Goal: Navigation & Orientation: Find specific page/section

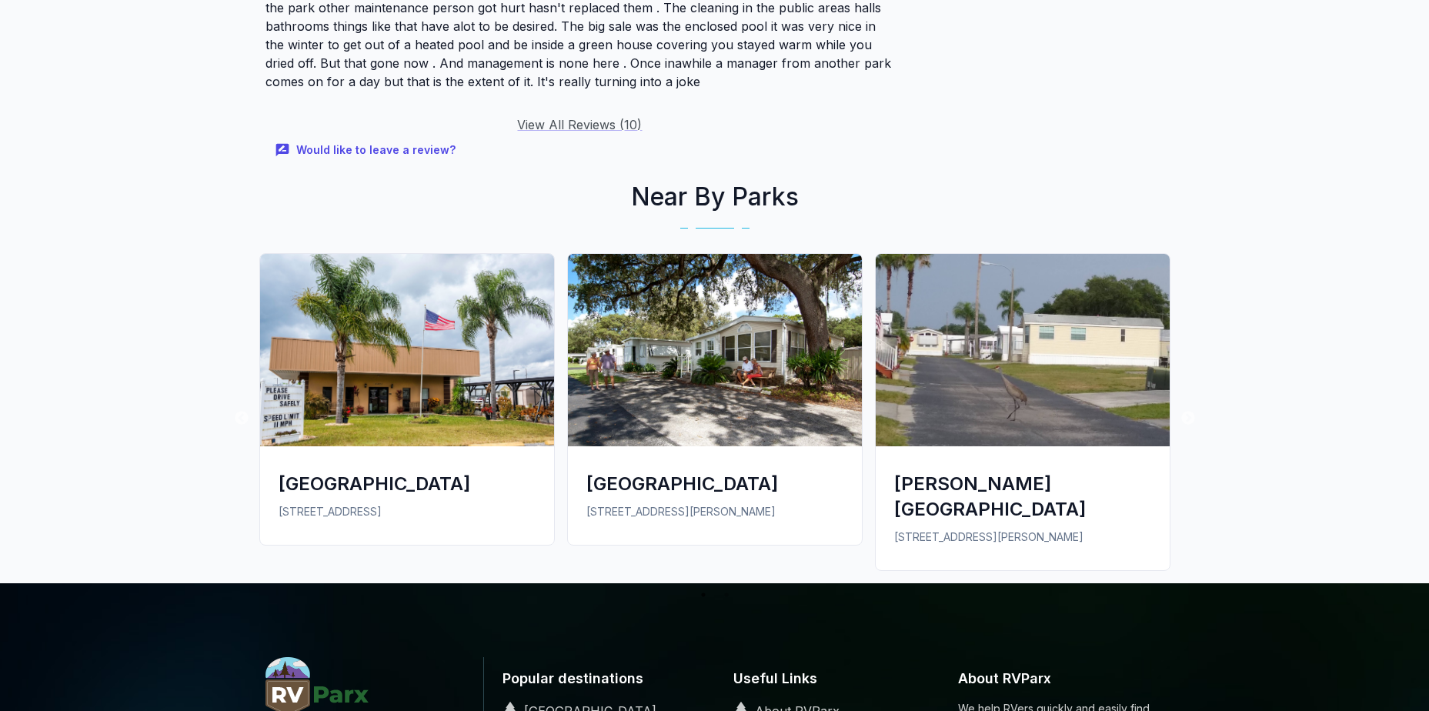
scroll to position [2231, 0]
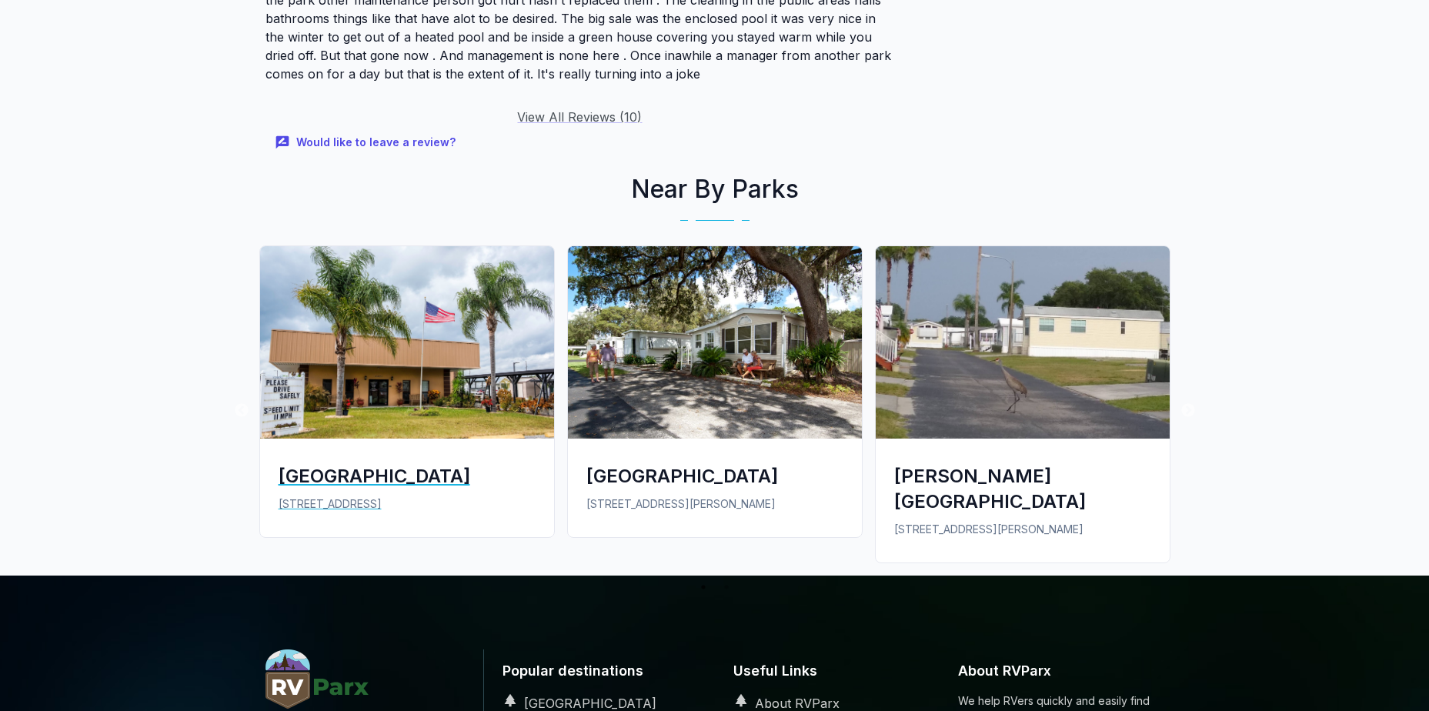
click at [431, 319] on img at bounding box center [407, 342] width 294 height 192
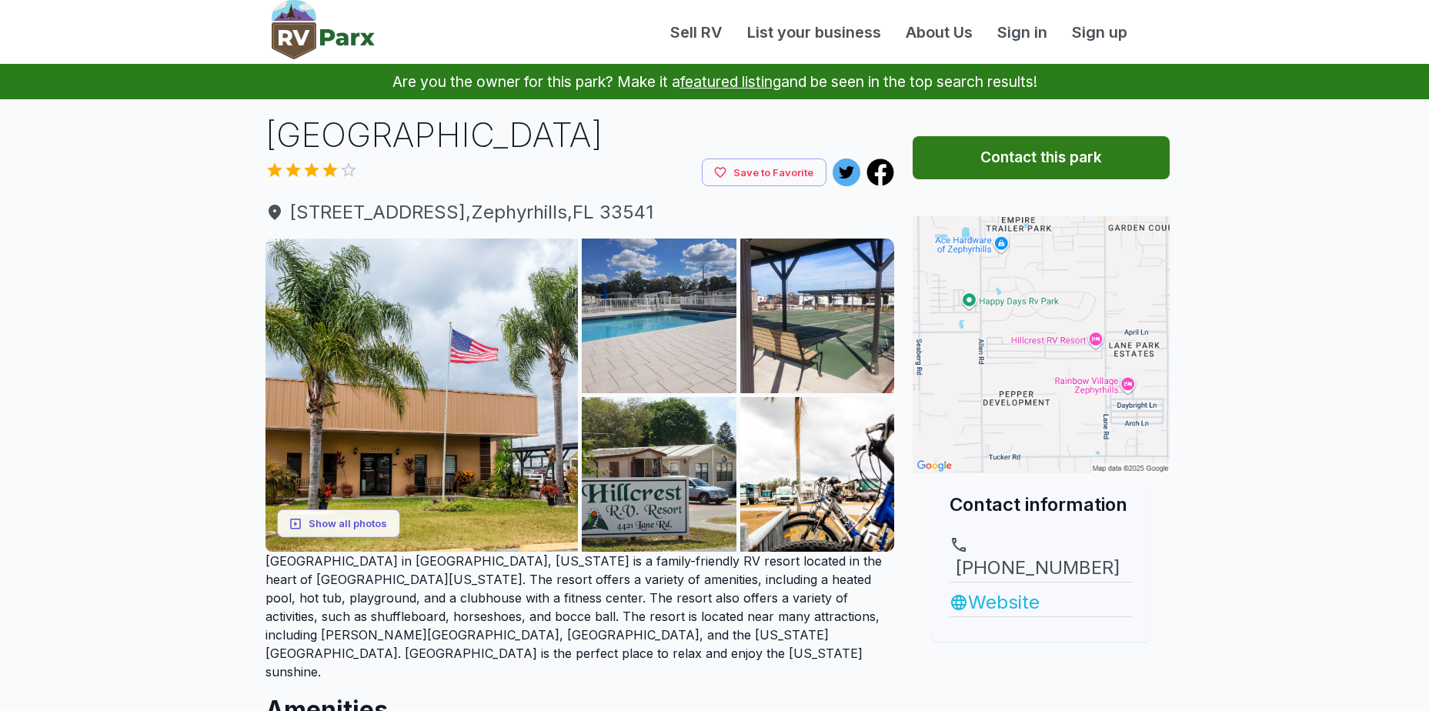
click at [1009, 589] on link "Website" at bounding box center [1040, 603] width 183 height 28
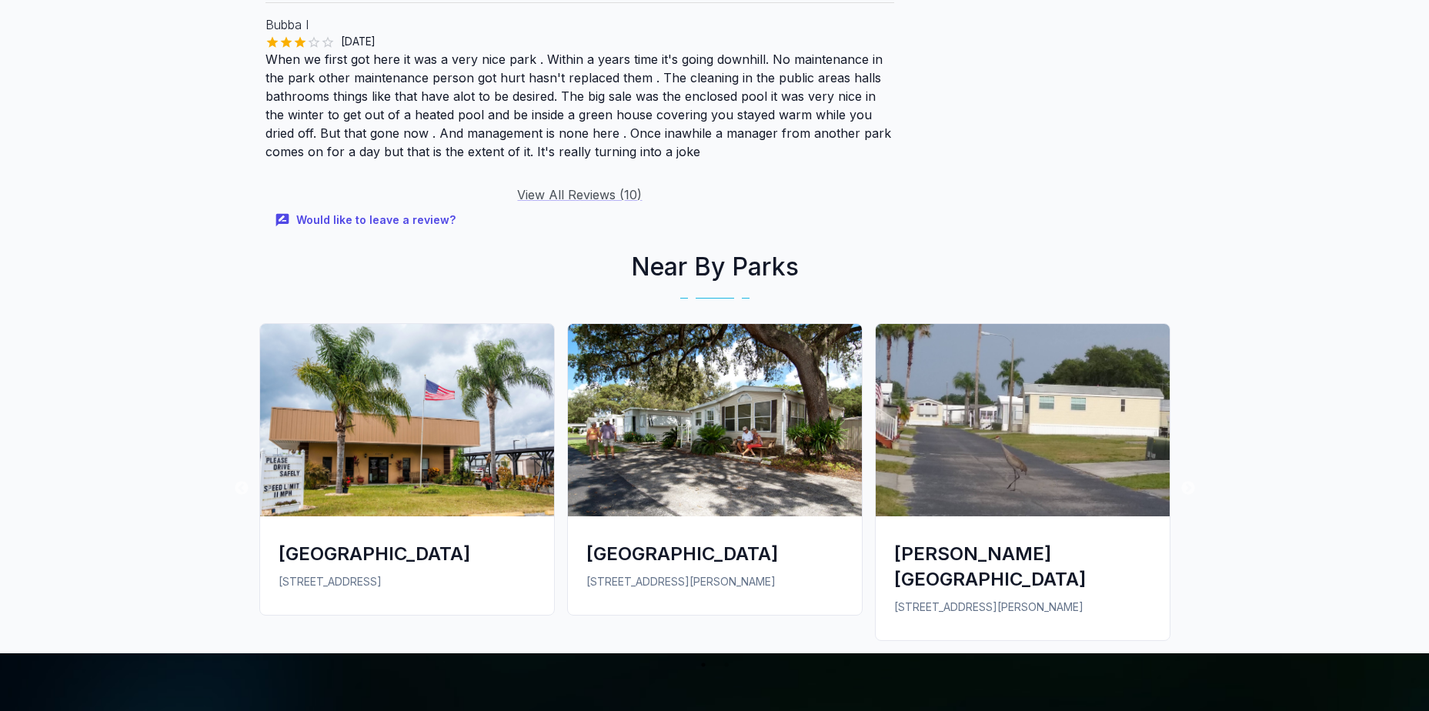
scroll to position [2306, 0]
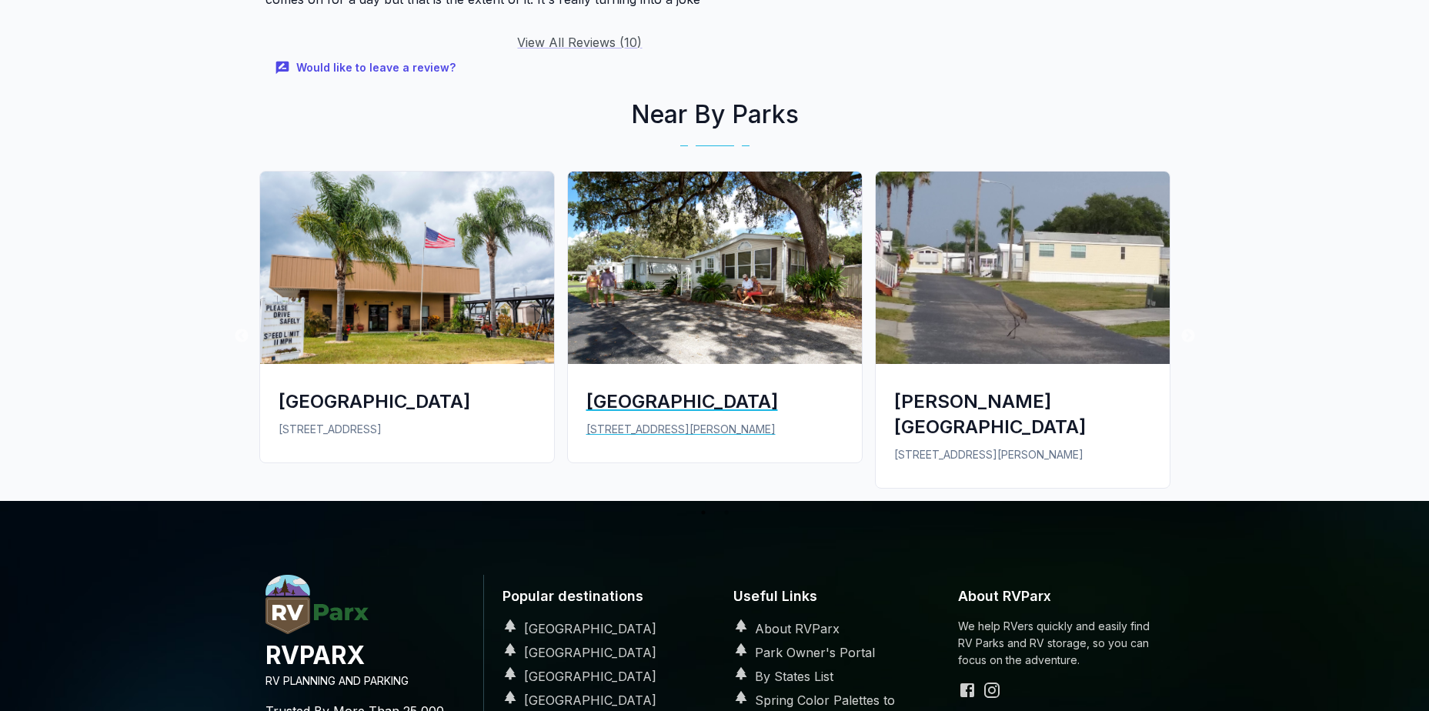
click at [696, 207] on img at bounding box center [715, 268] width 294 height 192
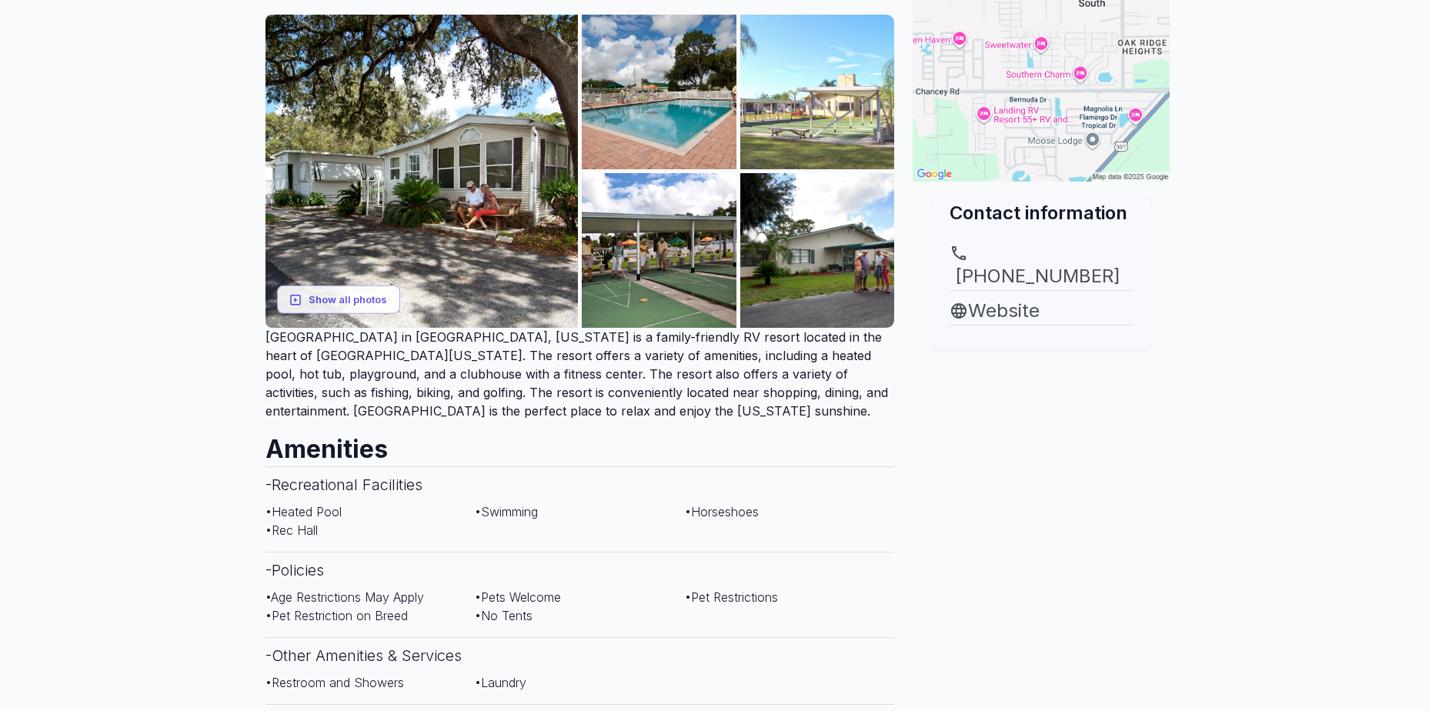
scroll to position [231, 0]
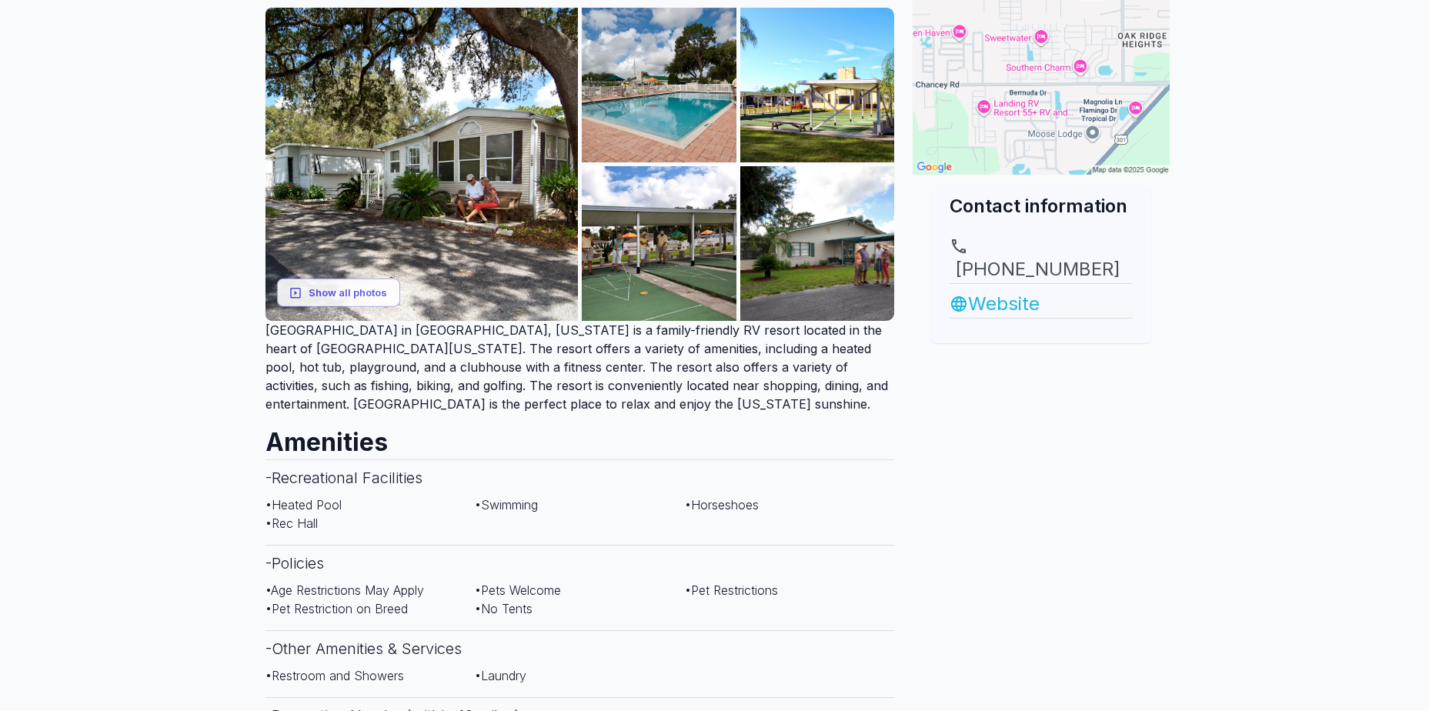
click at [999, 290] on link "Website" at bounding box center [1040, 304] width 183 height 28
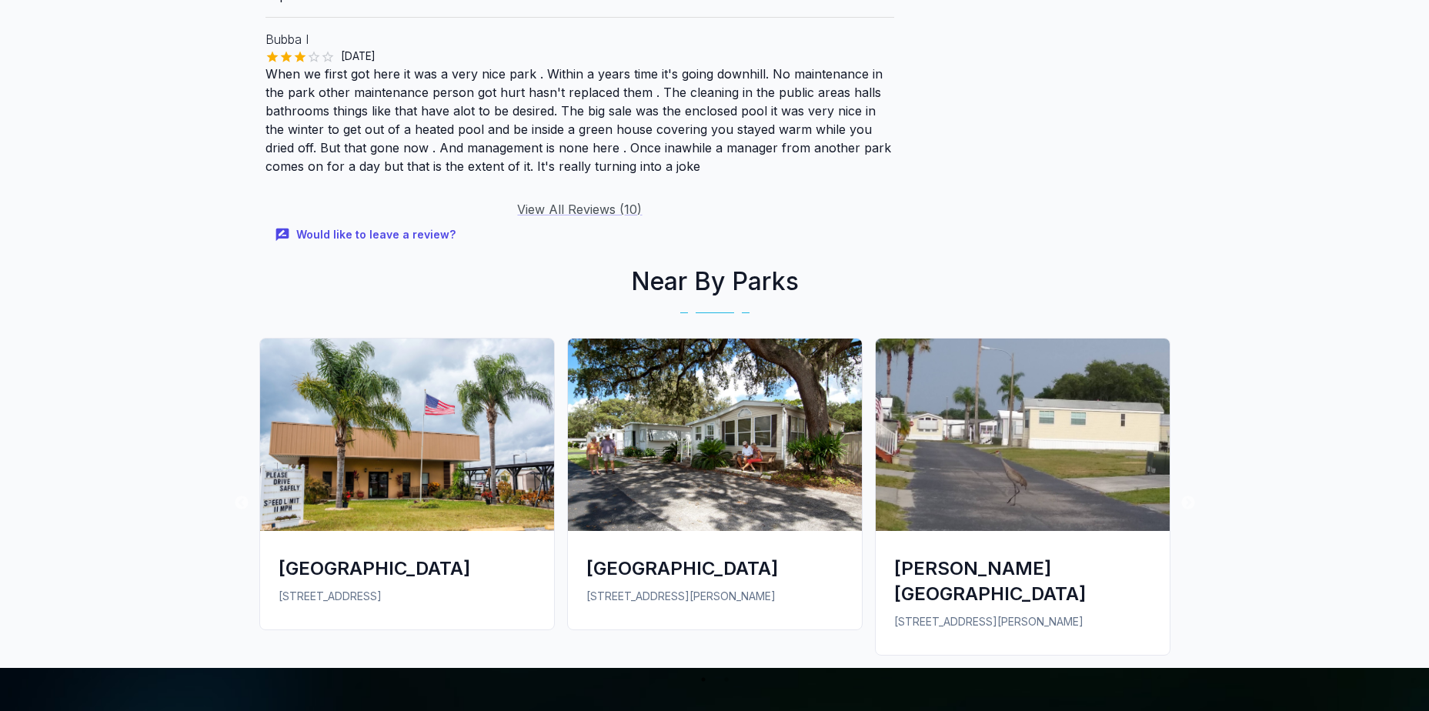
scroll to position [2454, 0]
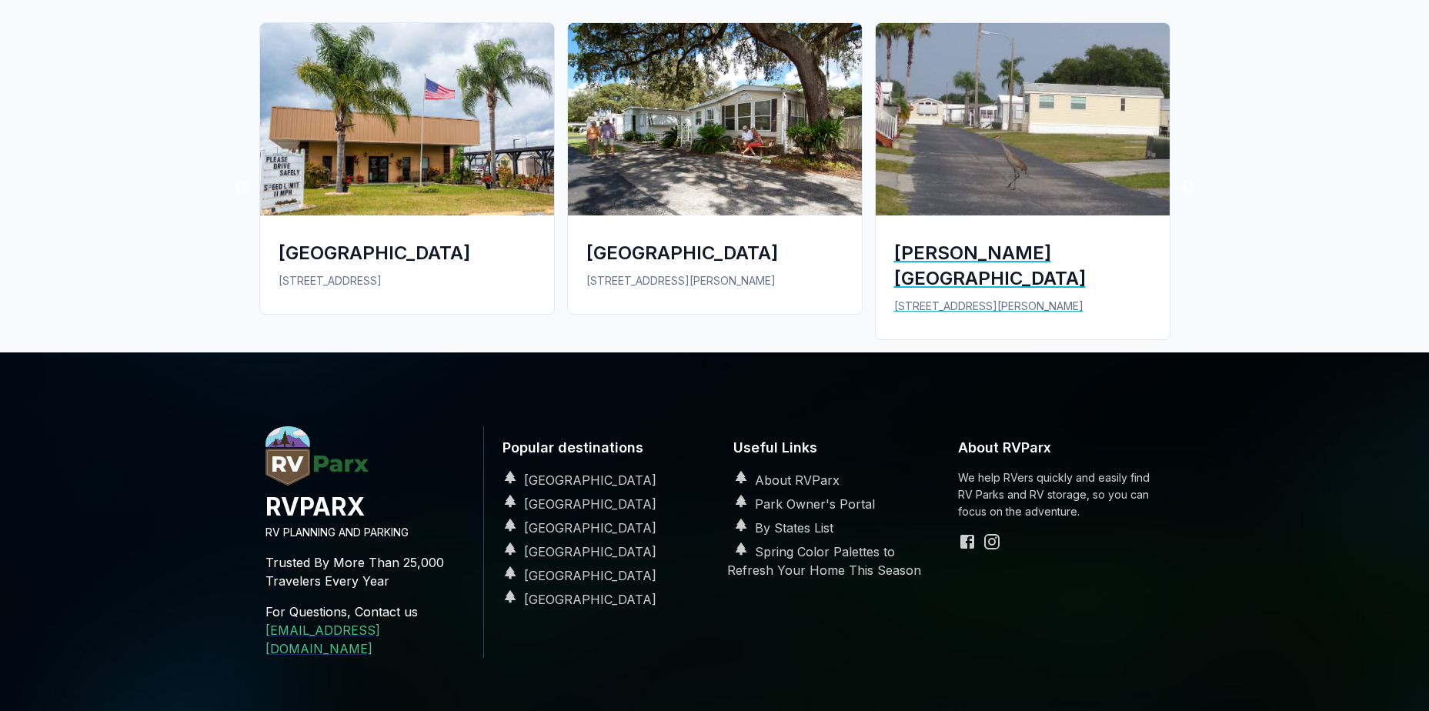
click at [983, 128] on img at bounding box center [1023, 119] width 294 height 192
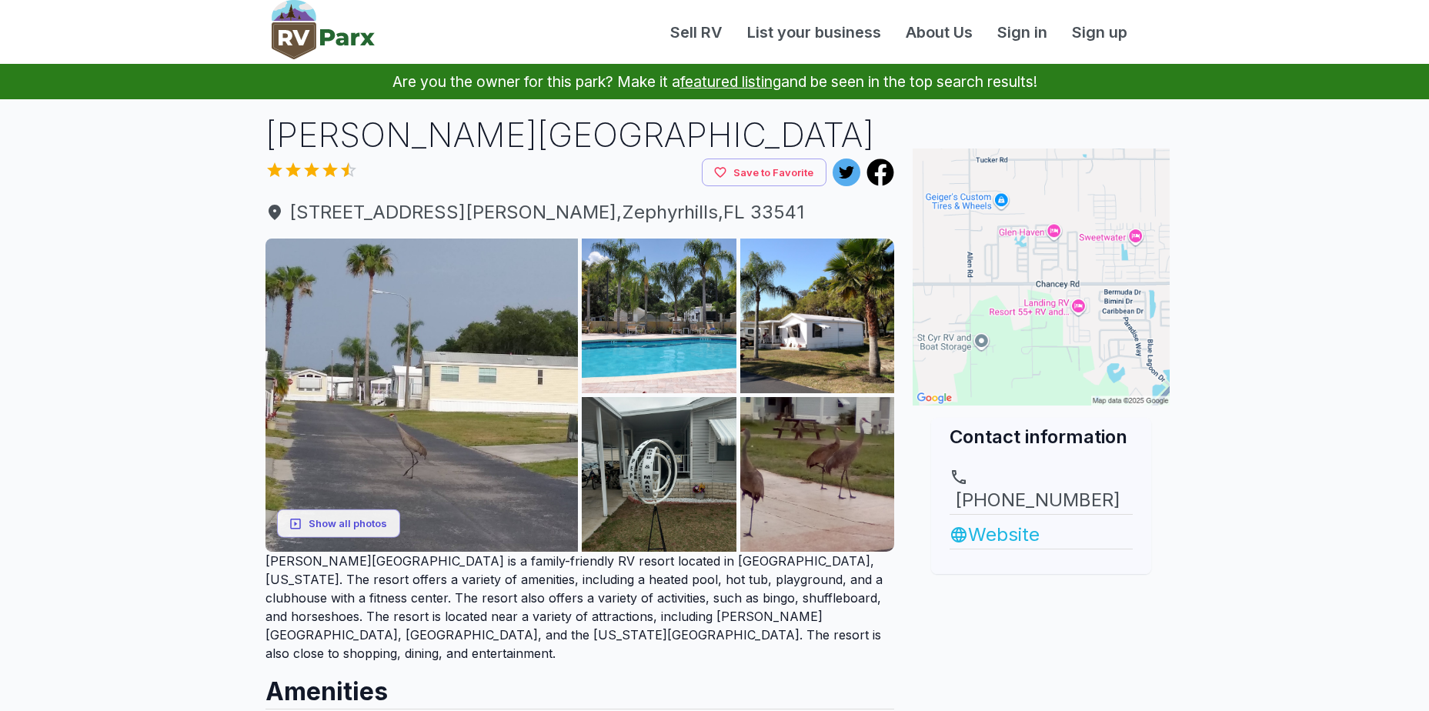
click at [1018, 521] on link "Website" at bounding box center [1040, 535] width 183 height 28
